Goal: Use online tool/utility: Utilize a website feature to perform a specific function

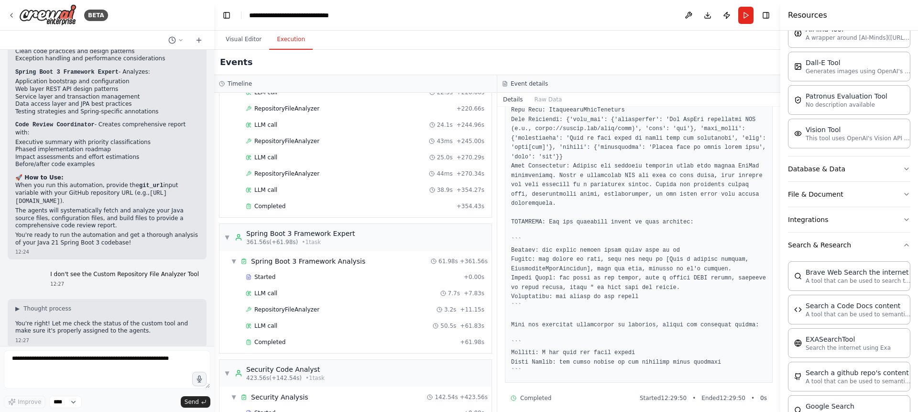
scroll to position [733, 0]
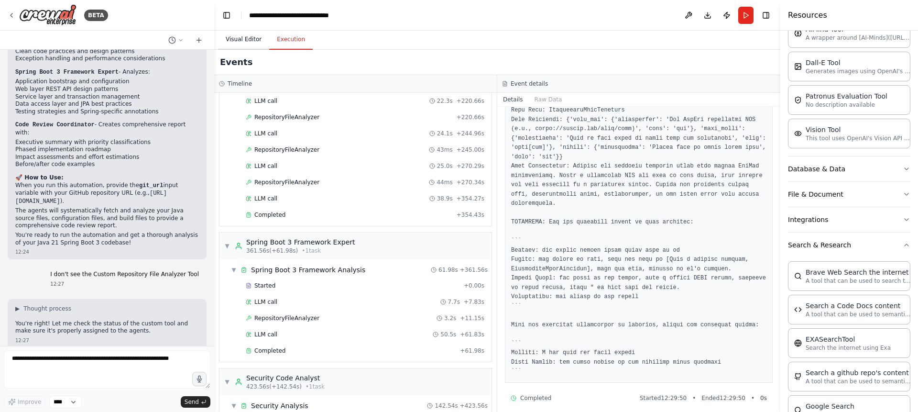
click at [250, 35] on button "Visual Editor" at bounding box center [243, 40] width 51 height 20
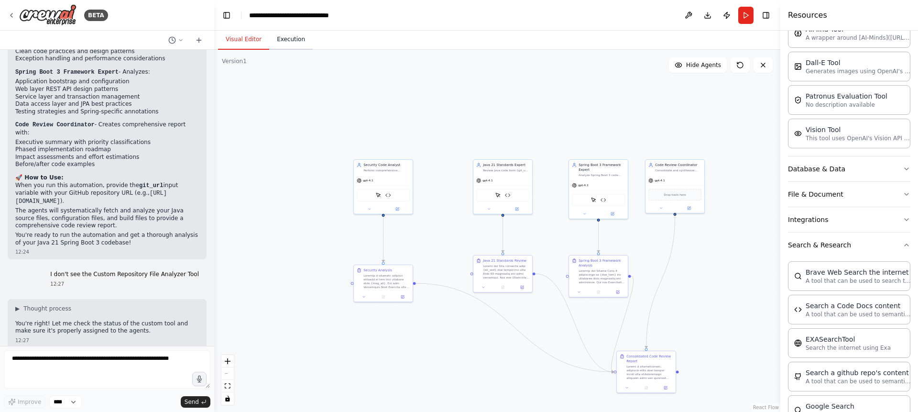
click at [293, 44] on button "Execution" at bounding box center [291, 40] width 44 height 20
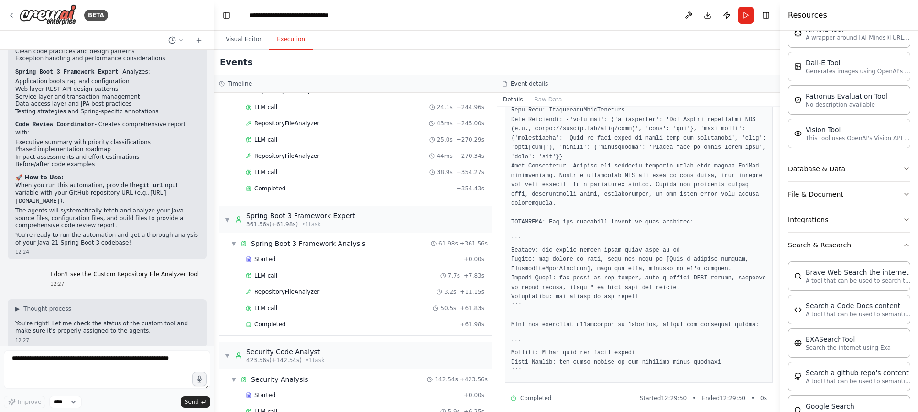
scroll to position [916, 0]
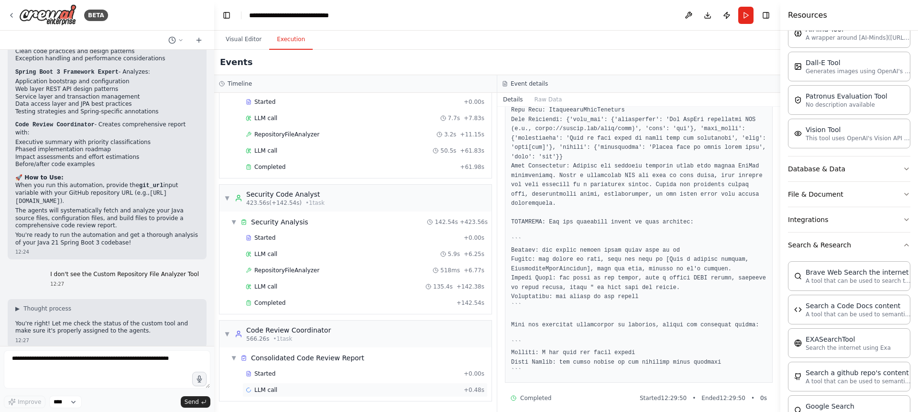
click at [272, 388] on span "LLM call" at bounding box center [265, 390] width 23 height 8
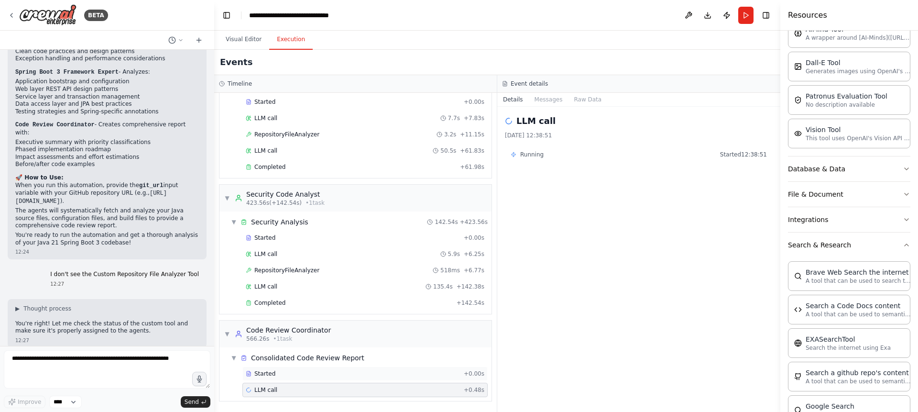
click at [264, 373] on span "Started" at bounding box center [264, 374] width 21 height 8
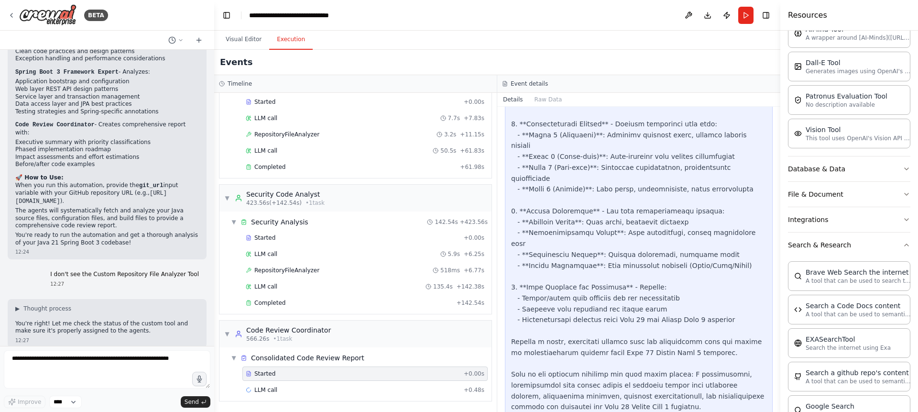
scroll to position [903, 0]
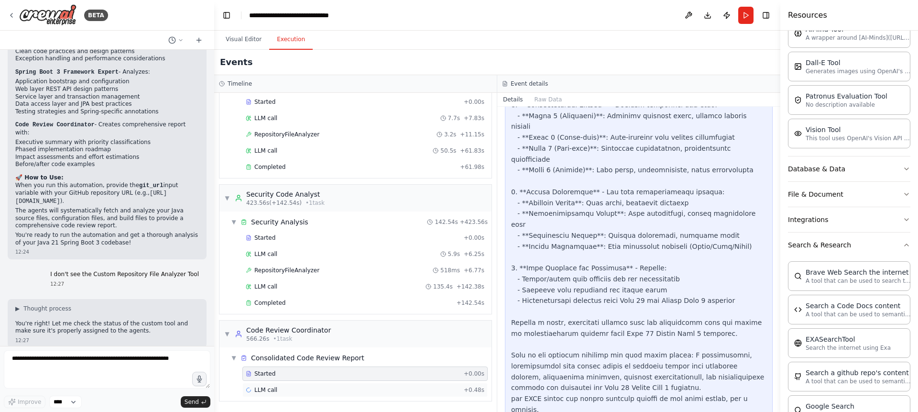
click at [283, 388] on div "LLM call + 0.48s" at bounding box center [365, 390] width 239 height 8
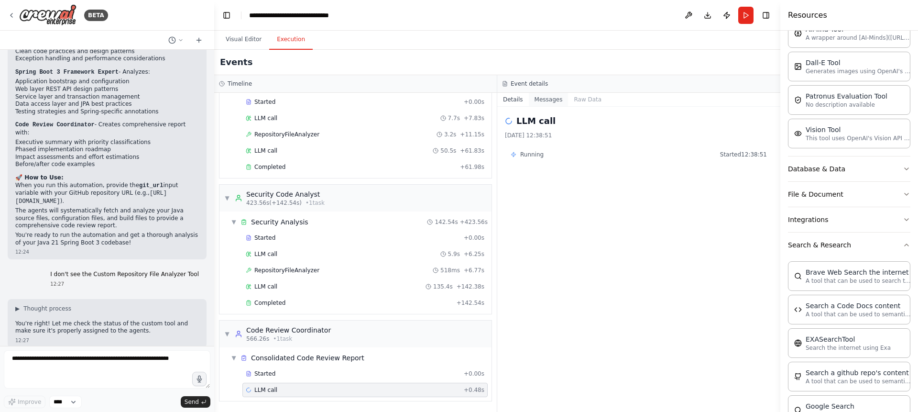
click at [549, 96] on button "Messages" at bounding box center [549, 99] width 40 height 13
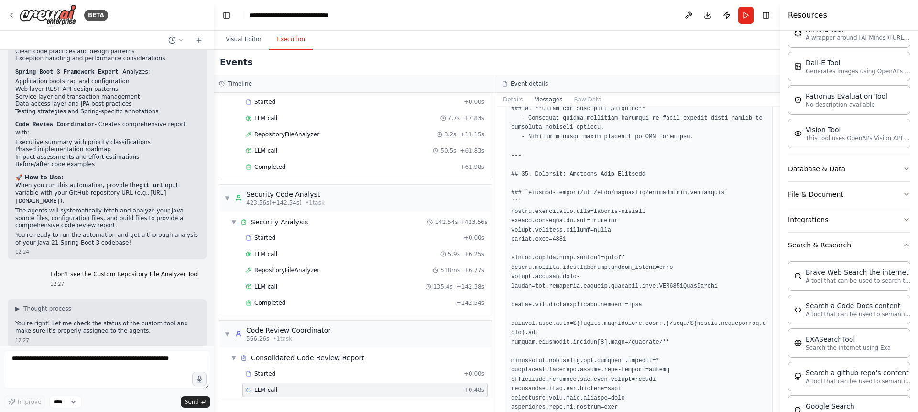
scroll to position [9257, 0]
click at [598, 99] on button "Raw Data" at bounding box center [587, 99] width 39 height 13
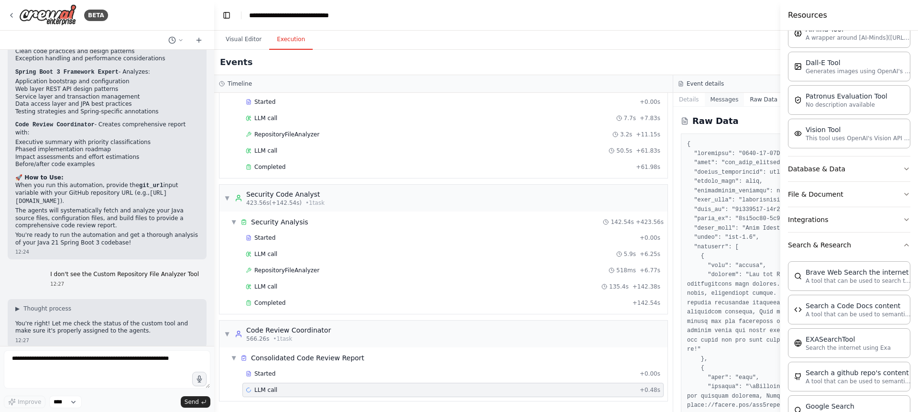
click at [733, 99] on button "Messages" at bounding box center [725, 99] width 40 height 13
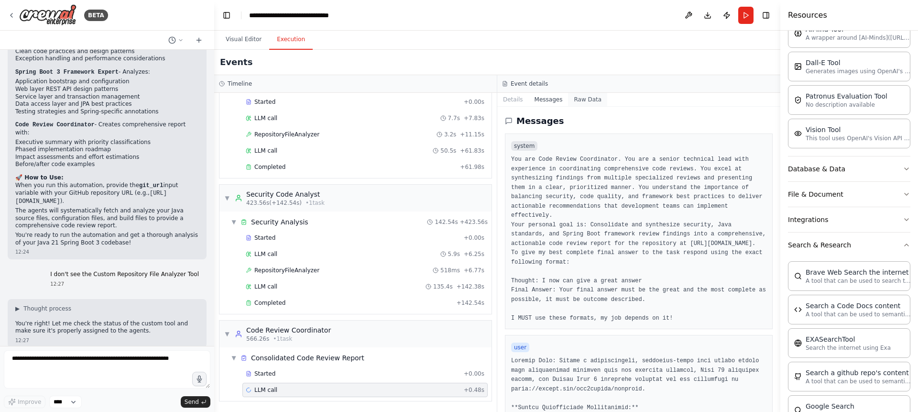
click at [600, 104] on button "Raw Data" at bounding box center [587, 99] width 39 height 13
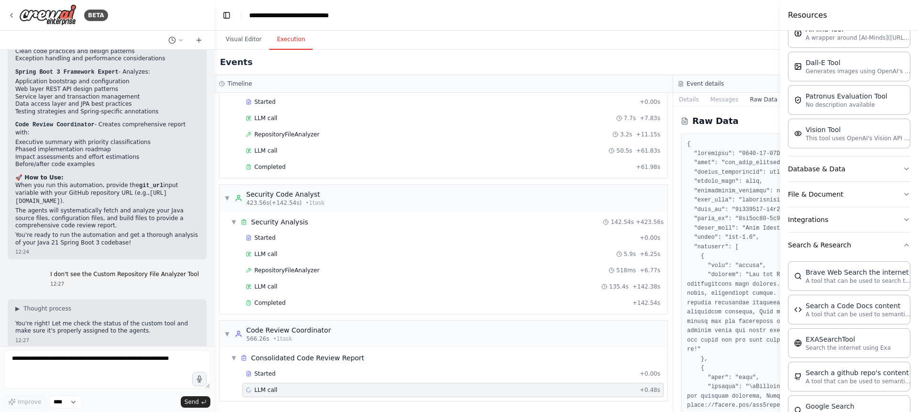
click at [756, 102] on button "Raw Data" at bounding box center [763, 99] width 39 height 13
click at [696, 101] on button "Details" at bounding box center [689, 99] width 32 height 13
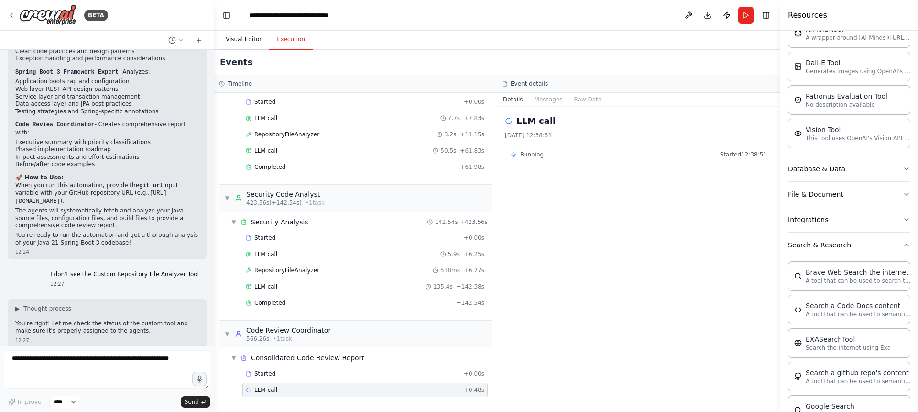
click at [253, 37] on button "Visual Editor" at bounding box center [243, 40] width 51 height 20
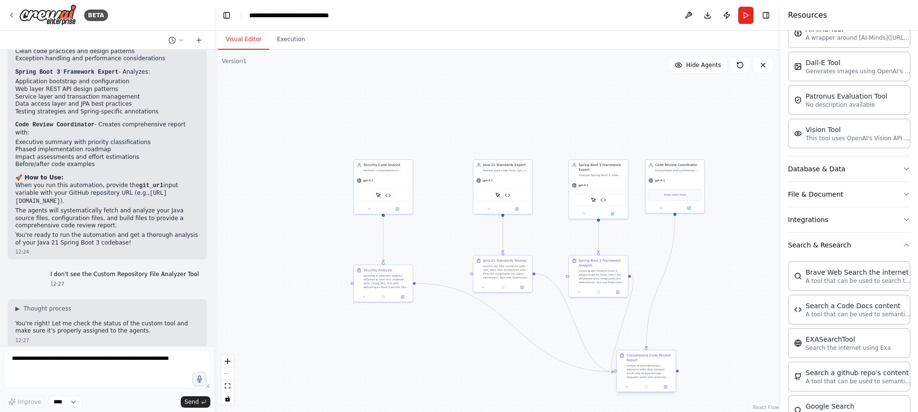
click at [648, 363] on div at bounding box center [649, 370] width 46 height 15
click at [686, 368] on div ".deletable-edge-delete-btn { width: 20px; height: 20px; border: 0px solid #ffff…" at bounding box center [497, 231] width 566 height 362
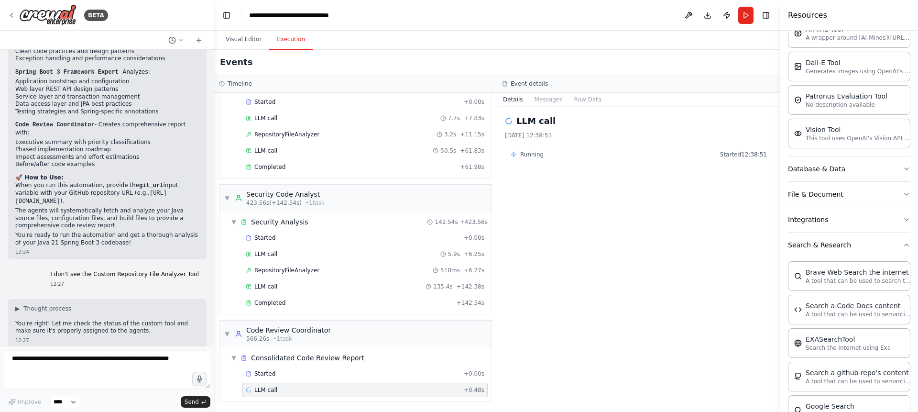
drag, startPoint x: 288, startPoint y: 46, endPoint x: 296, endPoint y: 60, distance: 16.1
click at [288, 46] on button "Execution" at bounding box center [291, 40] width 44 height 20
click at [261, 389] on span "LLM call" at bounding box center [265, 390] width 23 height 8
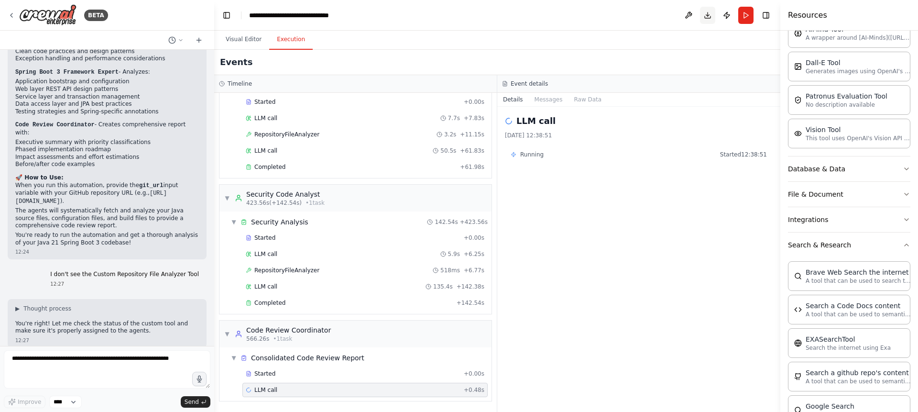
click at [707, 14] on button "Download" at bounding box center [707, 15] width 15 height 17
click at [684, 210] on div "LLM call [DATE] 12:38:51 Running Started 12:38:51" at bounding box center [638, 259] width 283 height 305
click at [683, 13] on button at bounding box center [688, 15] width 15 height 17
click at [688, 16] on div at bounding box center [688, 15] width 15 height 17
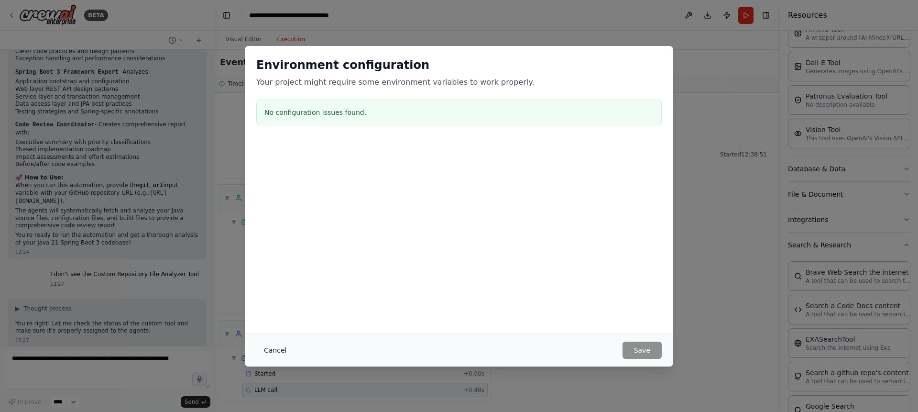
click at [272, 353] on button "Cancel" at bounding box center [275, 349] width 38 height 17
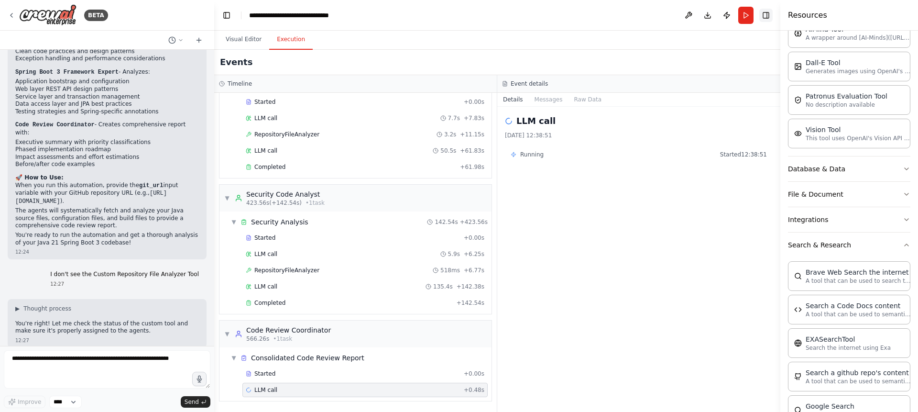
click at [765, 19] on button "Toggle Right Sidebar" at bounding box center [765, 15] width 13 height 13
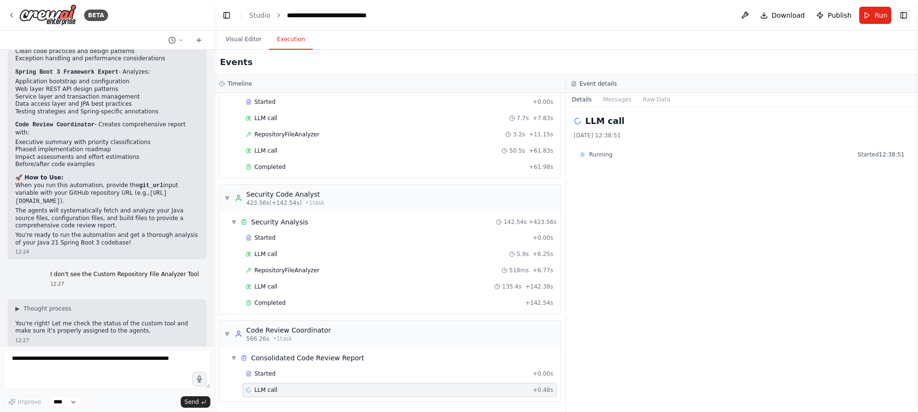
click at [902, 15] on button "Toggle Right Sidebar" at bounding box center [903, 15] width 13 height 13
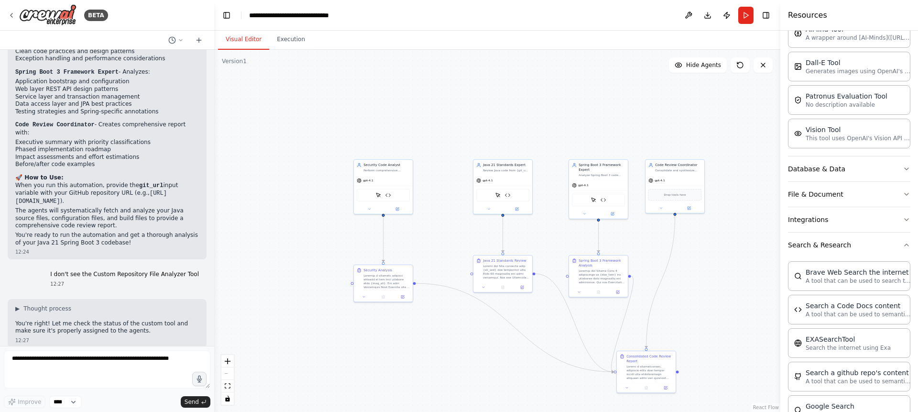
click at [244, 38] on button "Visual Editor" at bounding box center [243, 40] width 51 height 20
click at [643, 373] on div at bounding box center [649, 370] width 46 height 15
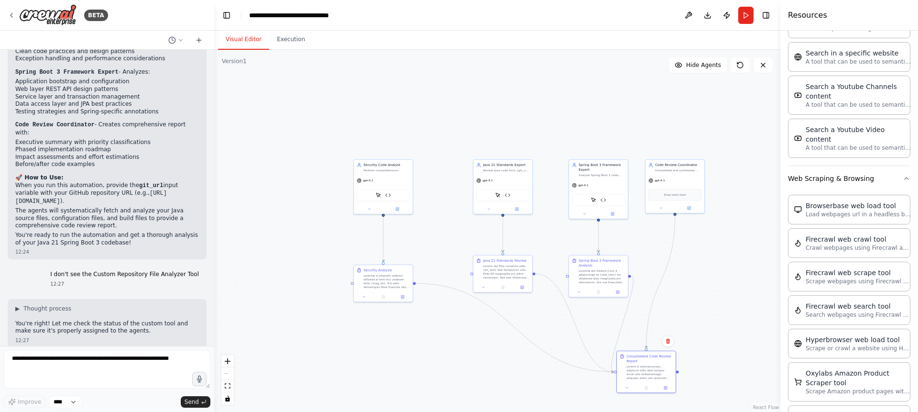
scroll to position [0, 0]
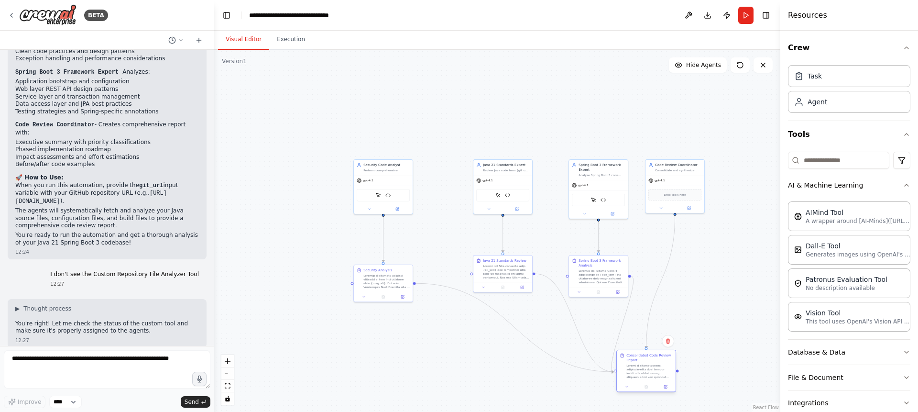
click at [646, 366] on div at bounding box center [649, 370] width 46 height 15
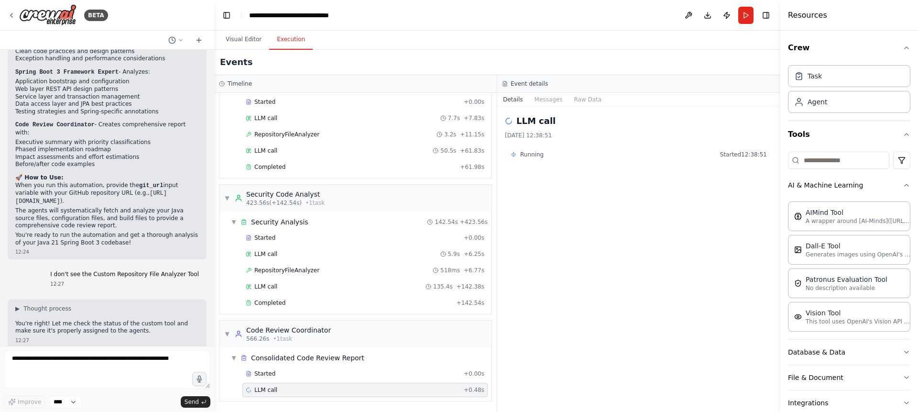
click at [294, 45] on button "Execution" at bounding box center [291, 40] width 44 height 20
click at [546, 96] on button "Messages" at bounding box center [549, 99] width 40 height 13
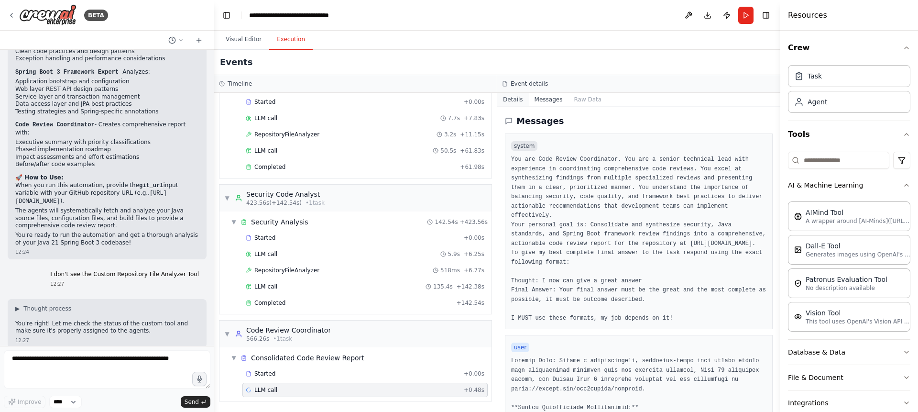
click at [511, 100] on button "Details" at bounding box center [513, 99] width 32 height 13
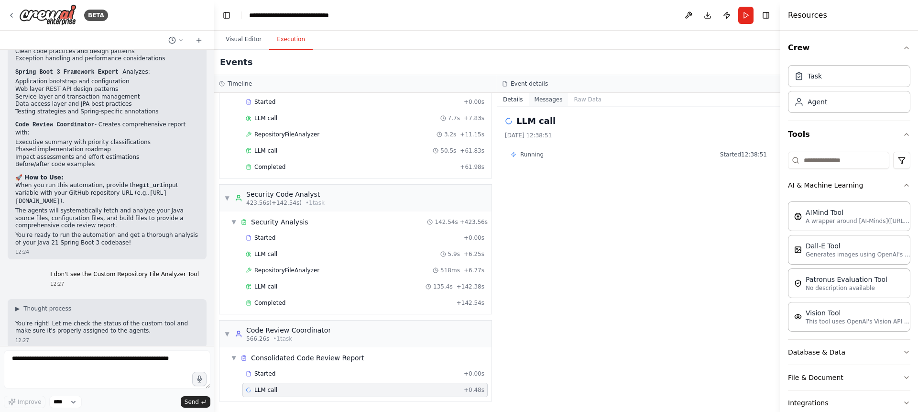
click at [554, 100] on button "Messages" at bounding box center [549, 99] width 40 height 13
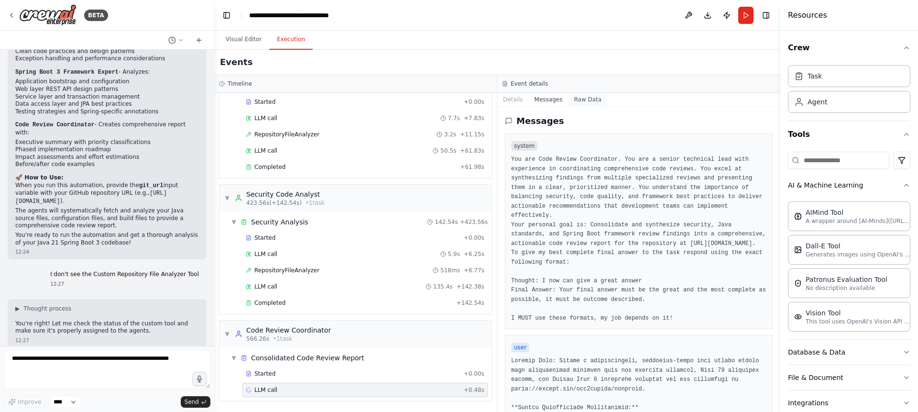
click at [593, 98] on button "Raw Data" at bounding box center [587, 99] width 39 height 13
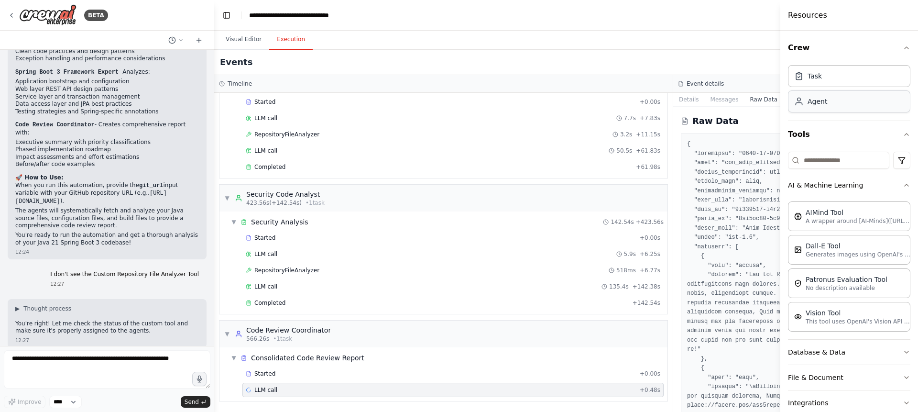
click at [843, 96] on div "Agent" at bounding box center [849, 101] width 122 height 22
click at [846, 82] on div "Task" at bounding box center [849, 76] width 122 height 22
click at [684, 100] on button "Details" at bounding box center [689, 99] width 32 height 13
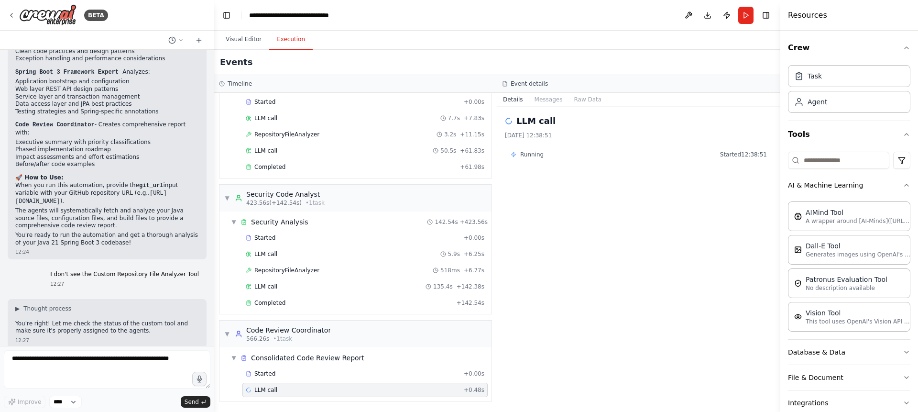
click at [528, 158] on div "Running Started 12:38:51" at bounding box center [639, 154] width 268 height 15
click at [528, 156] on span "Running" at bounding box center [531, 155] width 23 height 8
click at [198, 42] on icon at bounding box center [199, 40] width 8 height 8
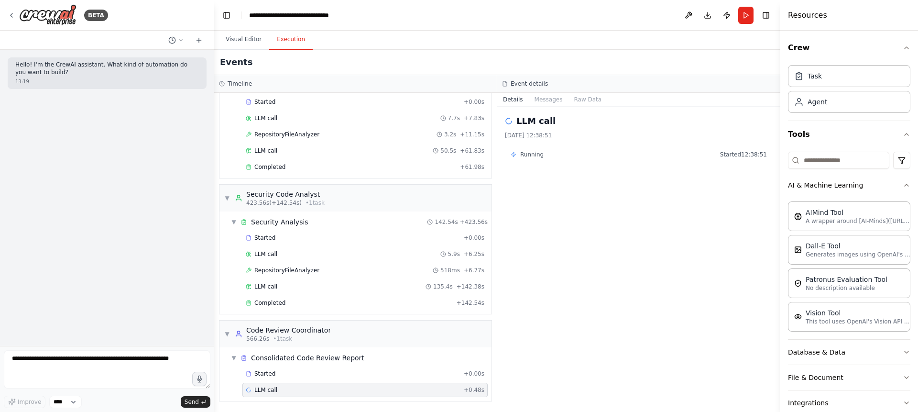
click at [66, 67] on p "Hello! I'm the CrewAI assistant. What kind of automation do you want to build?" at bounding box center [107, 68] width 184 height 15
click at [174, 40] on icon at bounding box center [172, 40] width 8 height 8
click at [123, 71] on span "I don't see the Custom Repository File Analyzer Tool" at bounding box center [139, 75] width 71 height 8
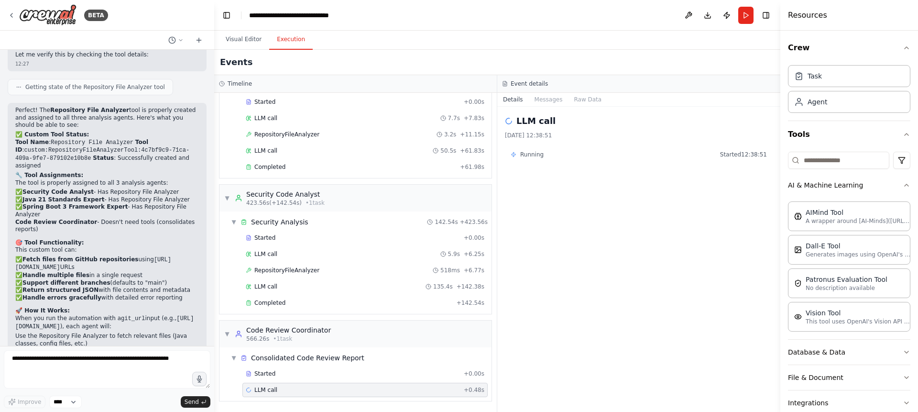
scroll to position [4369, 0]
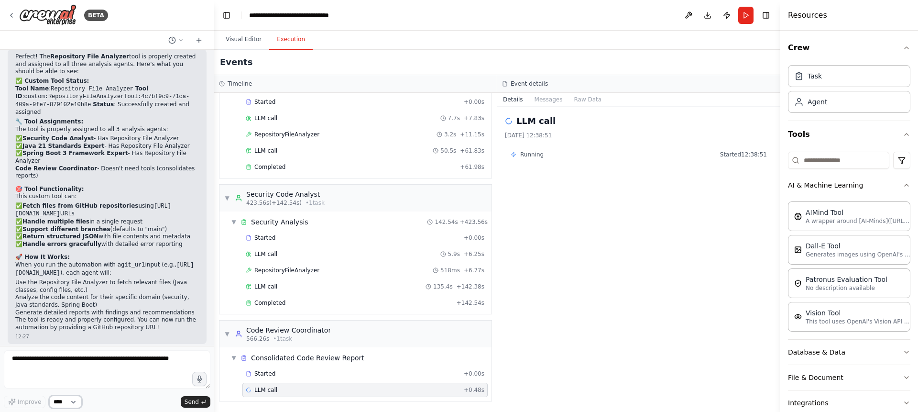
click at [75, 400] on select "****" at bounding box center [65, 401] width 33 height 12
click at [81, 355] on textarea at bounding box center [107, 369] width 207 height 38
click at [44, 368] on textarea at bounding box center [107, 369] width 207 height 38
click at [254, 356] on div "Consolidated Code Review Report" at bounding box center [307, 358] width 113 height 10
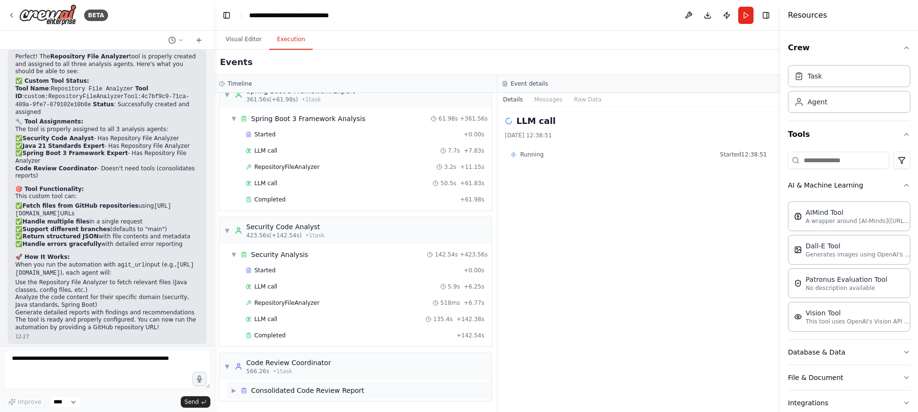
click at [261, 386] on div "Consolidated Code Review Report" at bounding box center [307, 390] width 113 height 10
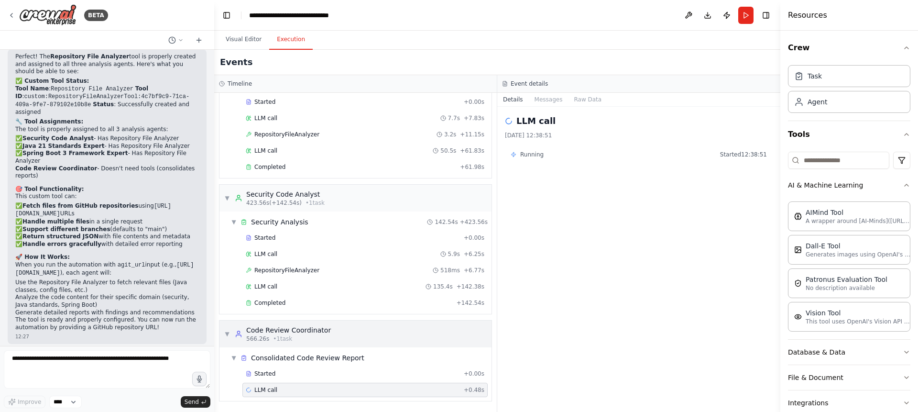
click at [268, 330] on div "Code Review Coordinator" at bounding box center [288, 330] width 85 height 10
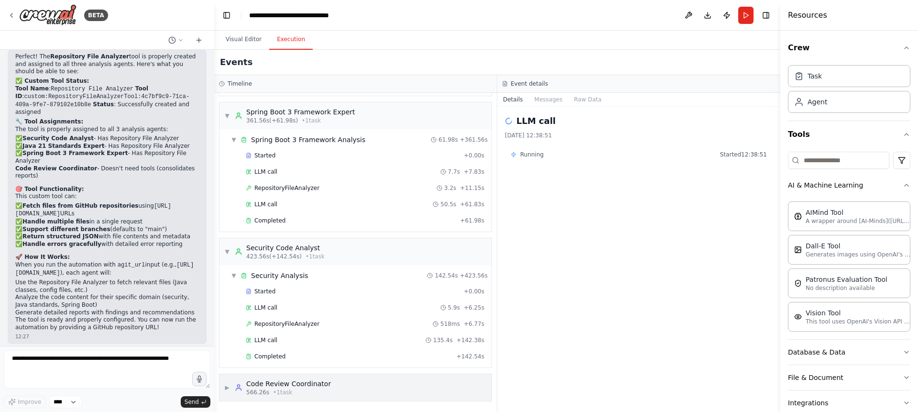
click at [279, 383] on div "Code Review Coordinator" at bounding box center [288, 384] width 85 height 10
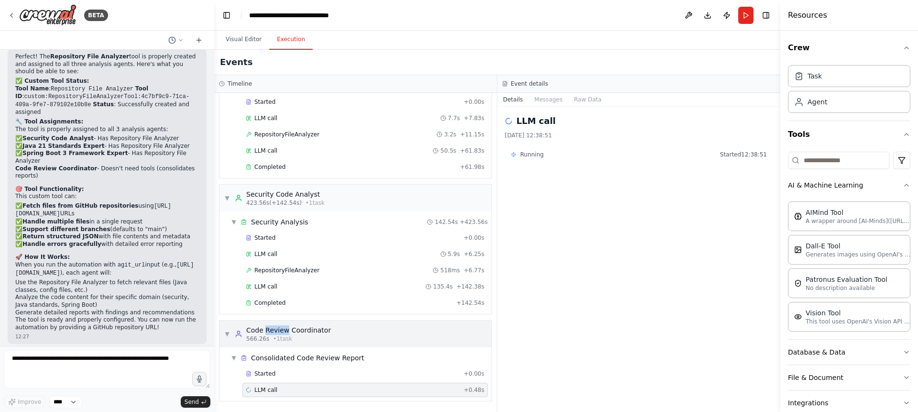
click at [264, 331] on div "Code Review Coordinator" at bounding box center [288, 330] width 85 height 10
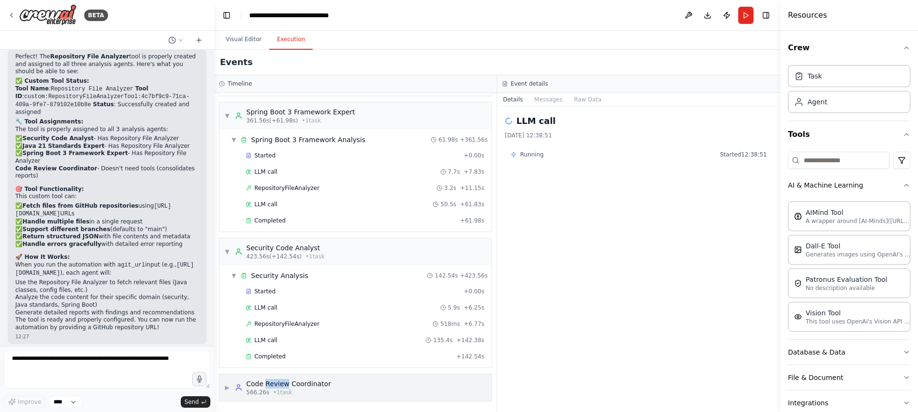
scroll to position [863, 0]
click at [226, 386] on span "▶" at bounding box center [227, 387] width 6 height 8
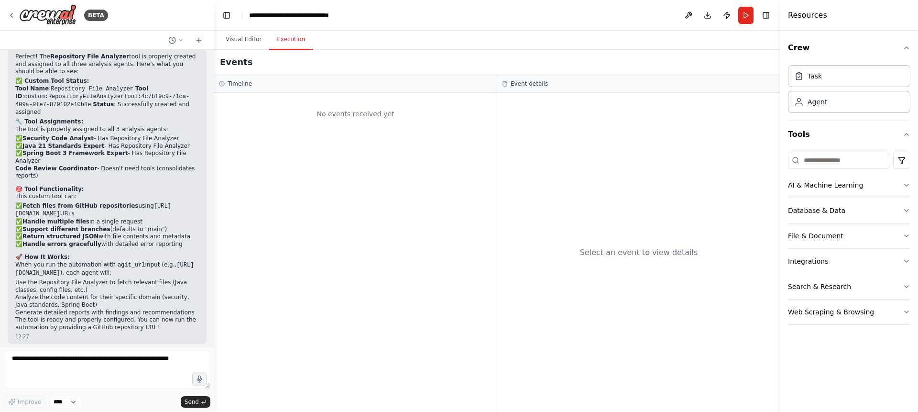
click at [282, 41] on button "Execution" at bounding box center [291, 40] width 44 height 20
click at [239, 40] on button "Visual Editor" at bounding box center [243, 40] width 51 height 20
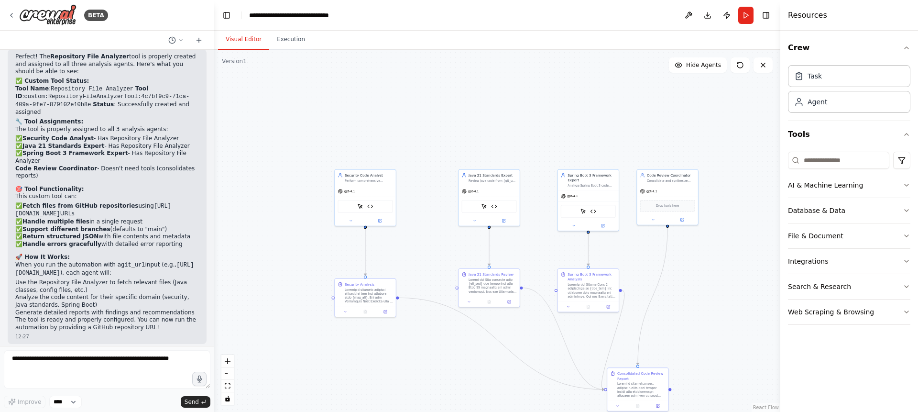
click at [814, 232] on button "File & Document" at bounding box center [849, 235] width 122 height 25
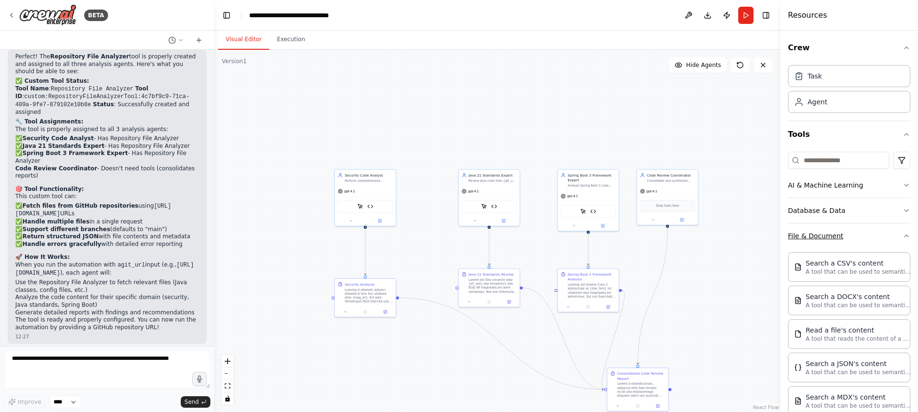
click at [814, 232] on button "File & Document" at bounding box center [849, 235] width 122 height 25
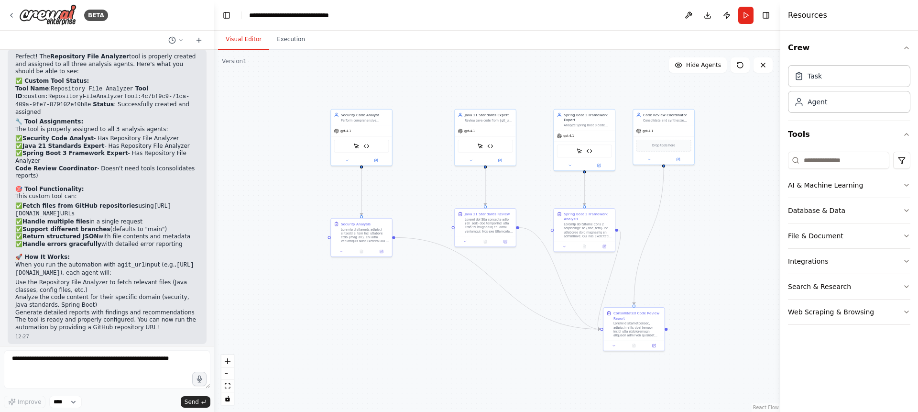
drag, startPoint x: 712, startPoint y: 286, endPoint x: 708, endPoint y: 226, distance: 60.4
click at [708, 226] on div ".deletable-edge-delete-btn { width: 20px; height: 20px; border: 0px solid #ffff…" at bounding box center [497, 231] width 566 height 362
click at [301, 38] on button "Execution" at bounding box center [291, 40] width 44 height 20
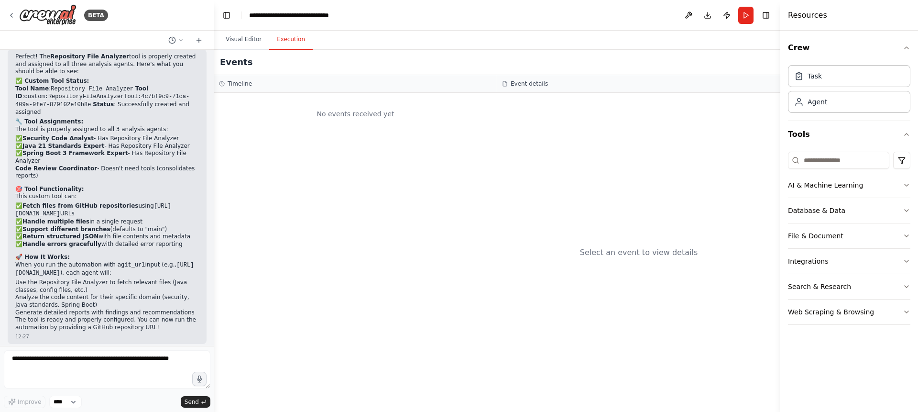
click at [321, 109] on div "No events received yet" at bounding box center [355, 114] width 273 height 33
click at [706, 11] on button "Download" at bounding box center [707, 15] width 15 height 17
click at [251, 40] on button "Visual Editor" at bounding box center [243, 40] width 51 height 20
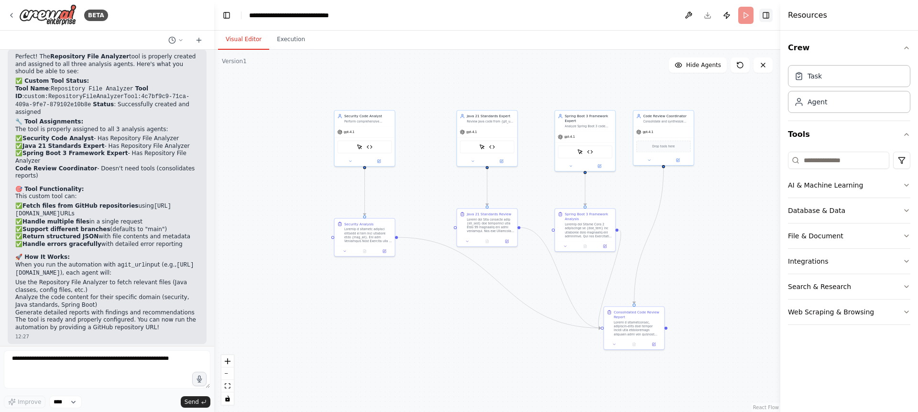
click at [768, 19] on button "Toggle Right Sidebar" at bounding box center [765, 15] width 13 height 13
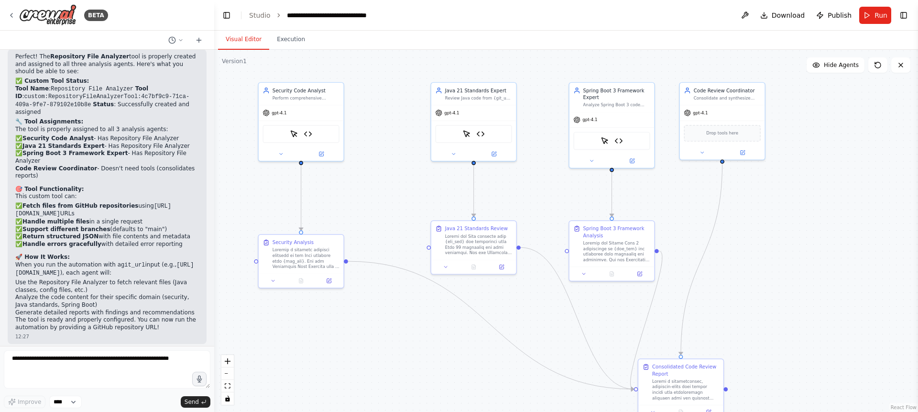
drag, startPoint x: 713, startPoint y: 202, endPoint x: 805, endPoint y: 212, distance: 91.9
click at [805, 212] on div ".deletable-edge-delete-btn { width: 20px; height: 20px; border: 0px solid #ffff…" at bounding box center [566, 231] width 704 height 362
drag, startPoint x: 712, startPoint y: 372, endPoint x: 721, endPoint y: 348, distance: 26.3
click at [721, 348] on div "Consolidated Code Review Report" at bounding box center [692, 341] width 67 height 14
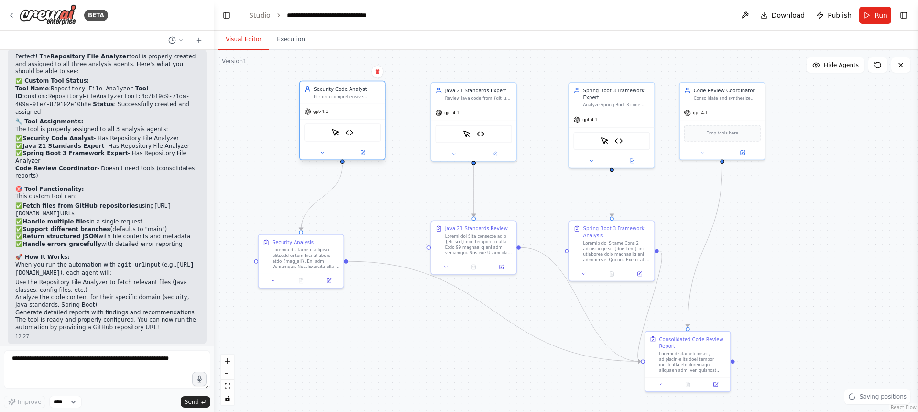
drag, startPoint x: 306, startPoint y: 105, endPoint x: 350, endPoint y: 103, distance: 44.0
click at [350, 103] on div "gpt-4.1 ScrapeElementFromWebsiteTool Repository File Analyzer" at bounding box center [342, 131] width 85 height 56
drag, startPoint x: 321, startPoint y: 249, endPoint x: 364, endPoint y: 239, distance: 44.3
click at [364, 239] on div at bounding box center [347, 243] width 67 height 22
click at [822, 232] on div ".deletable-edge-delete-btn { width: 20px; height: 20px; border: 0px solid #ffff…" at bounding box center [566, 231] width 704 height 362
